Goal: Task Accomplishment & Management: Manage account settings

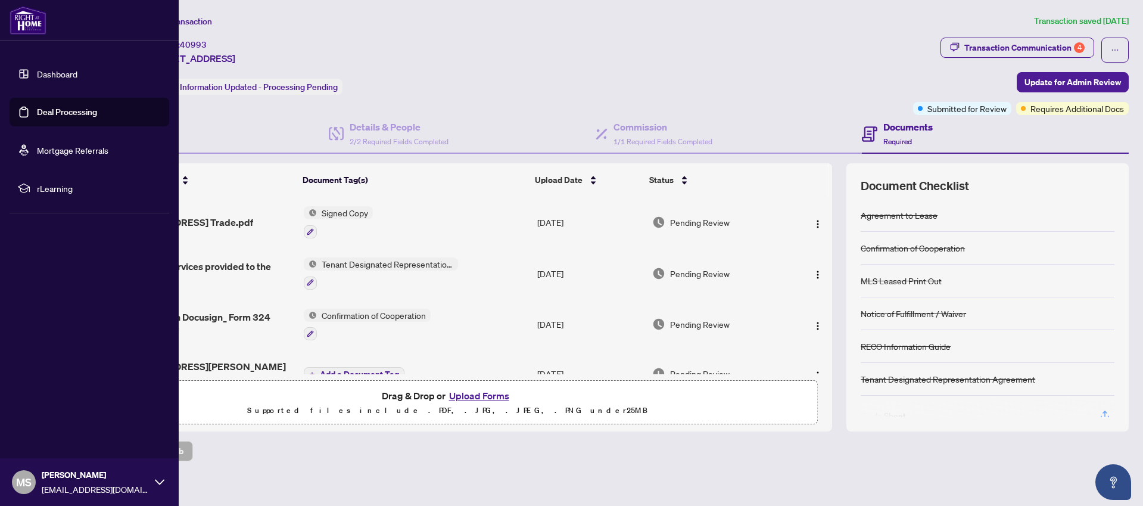
click at [58, 113] on link "Deal Processing" at bounding box center [67, 112] width 60 height 11
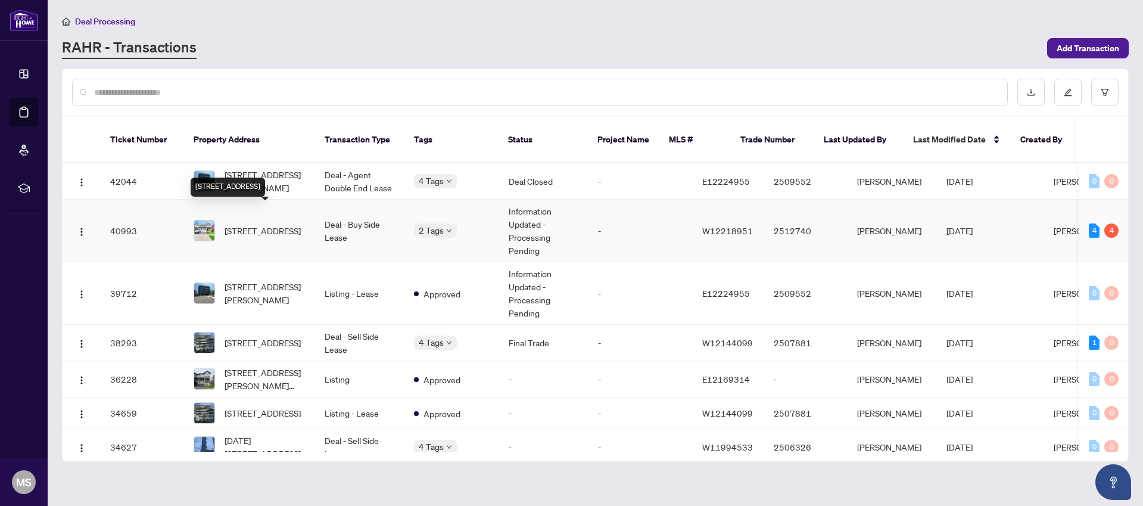
click at [257, 224] on span "[STREET_ADDRESS]" at bounding box center [262, 230] width 76 height 13
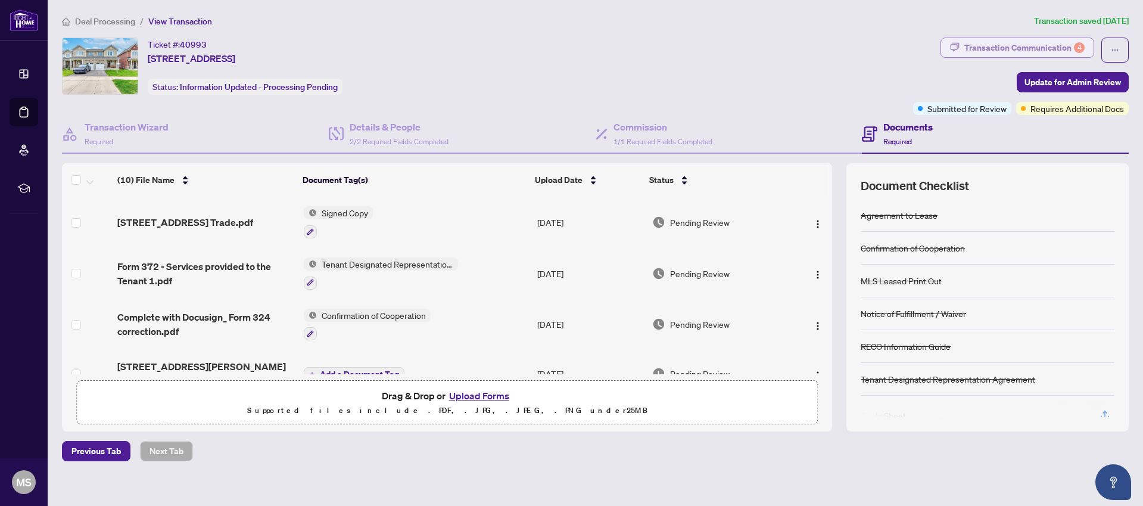
click at [1001, 42] on div "Transaction Communication 4" at bounding box center [1024, 47] width 120 height 19
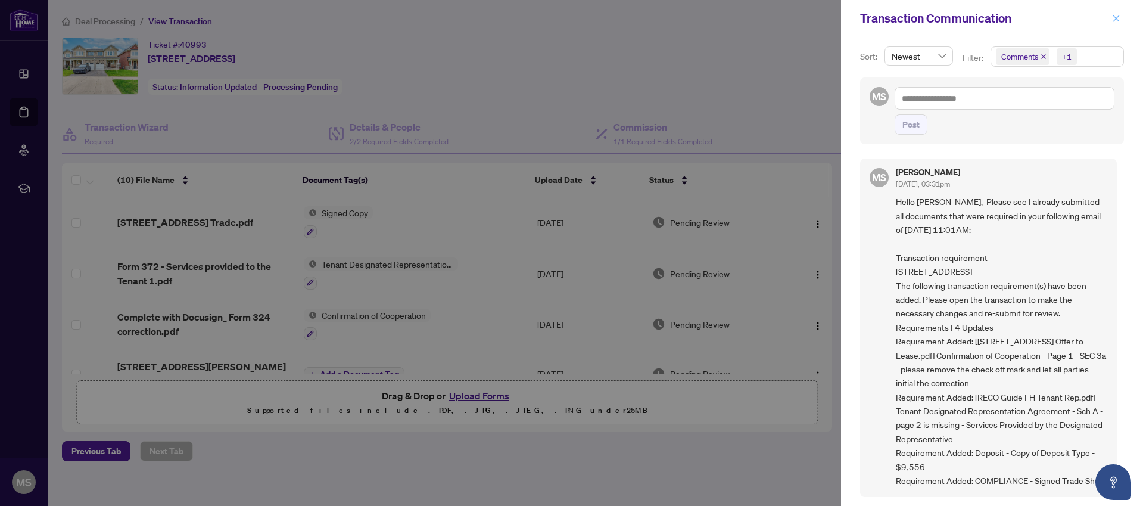
click at [1118, 18] on icon "close" at bounding box center [1116, 18] width 8 height 8
